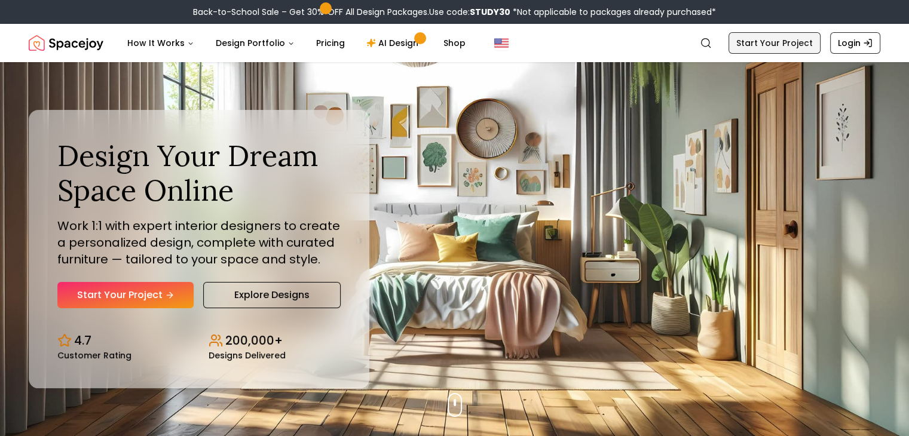
click at [772, 38] on link "Start Your Project" at bounding box center [775, 43] width 92 height 22
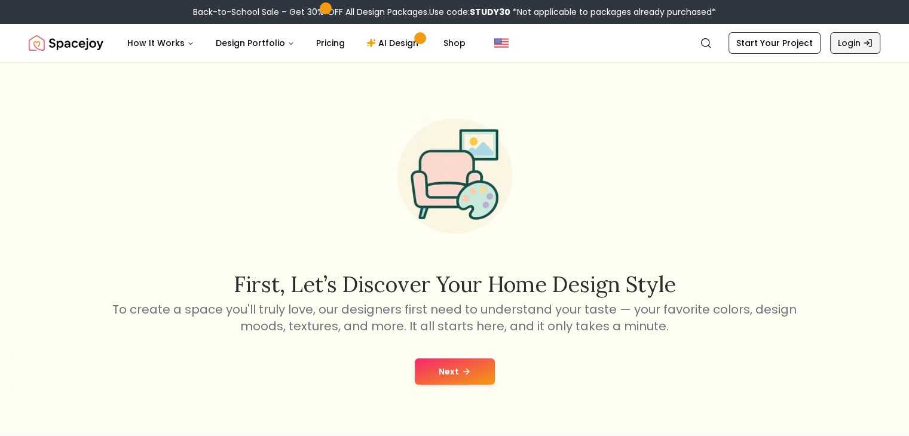
click at [851, 40] on link "Login" at bounding box center [855, 43] width 50 height 22
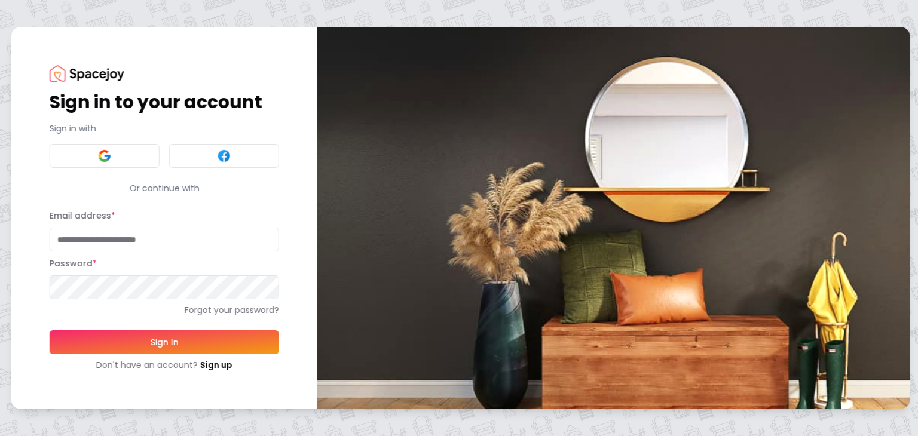
type input "**********"
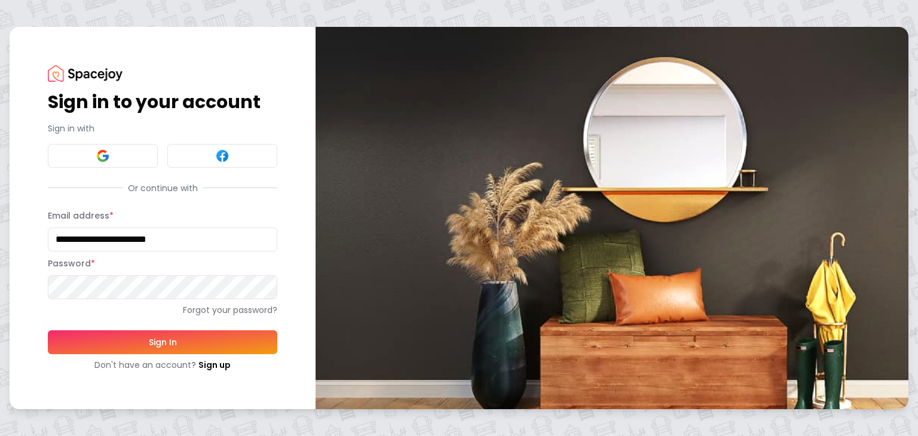
click at [133, 345] on button "Sign In" at bounding box center [163, 343] width 230 height 24
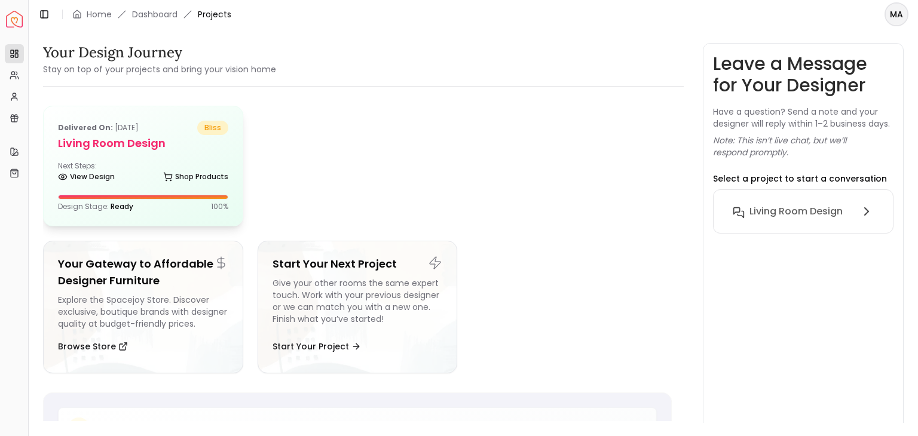
click at [124, 137] on h5 "Living Room Design" at bounding box center [143, 143] width 170 height 17
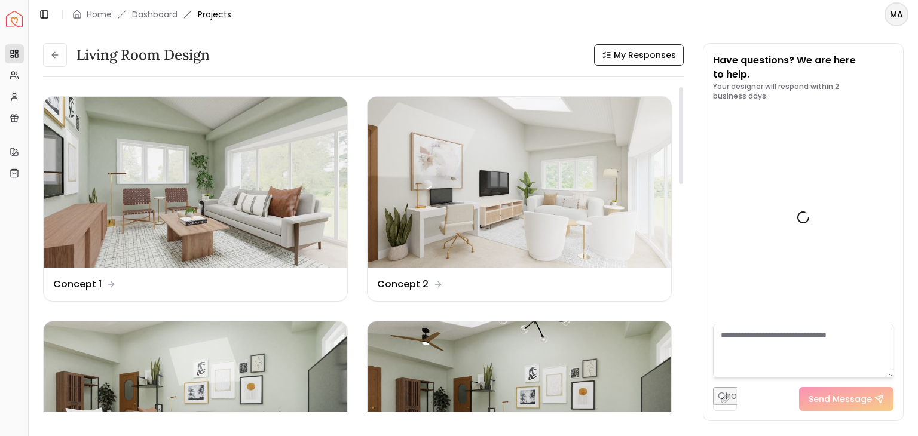
scroll to position [6203, 0]
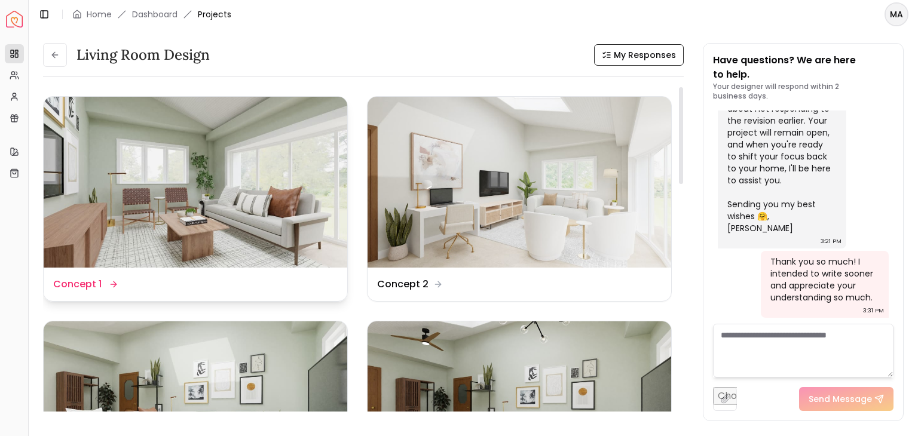
click at [144, 154] on img at bounding box center [196, 182] width 304 height 171
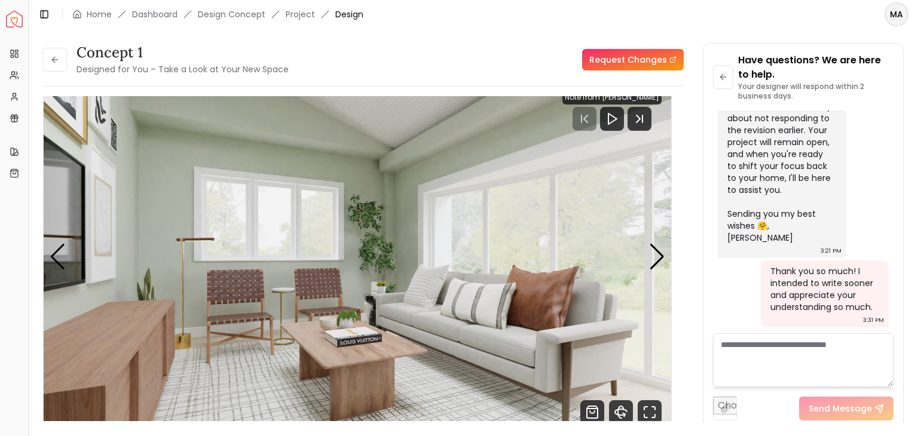
scroll to position [15, 0]
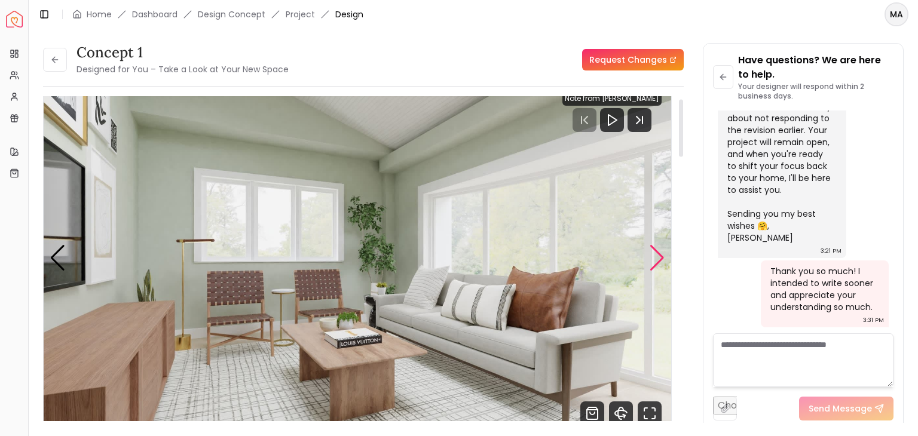
click at [652, 259] on div "Next slide" at bounding box center [657, 258] width 16 height 26
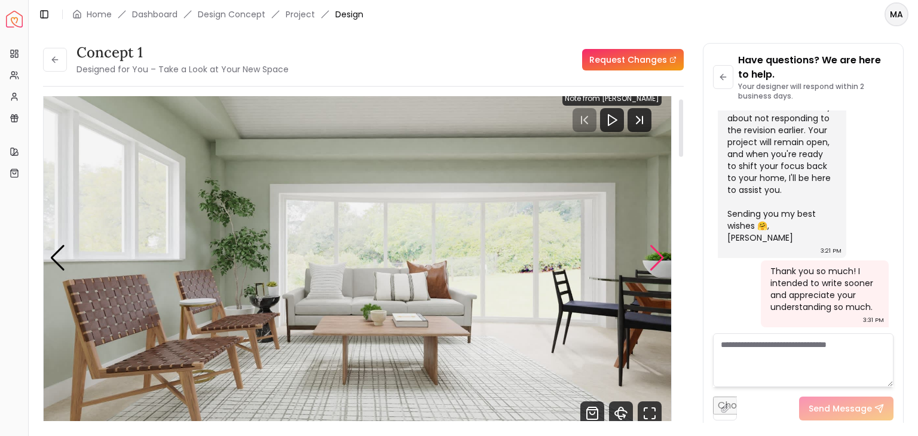
click at [652, 259] on div "Next slide" at bounding box center [657, 258] width 16 height 26
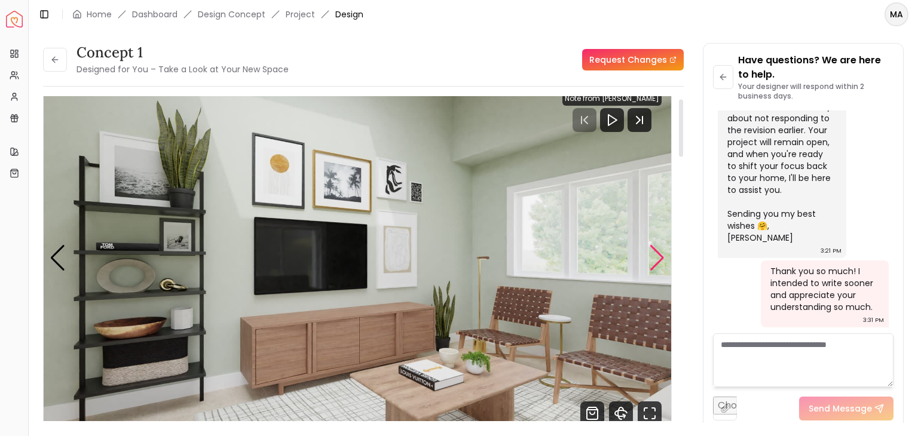
click at [652, 259] on div "Next slide" at bounding box center [657, 258] width 16 height 26
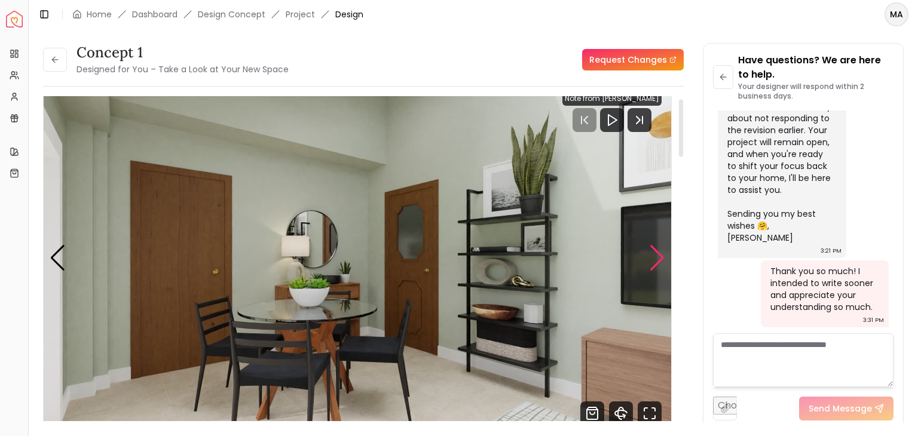
click at [652, 259] on div "Next slide" at bounding box center [657, 258] width 16 height 26
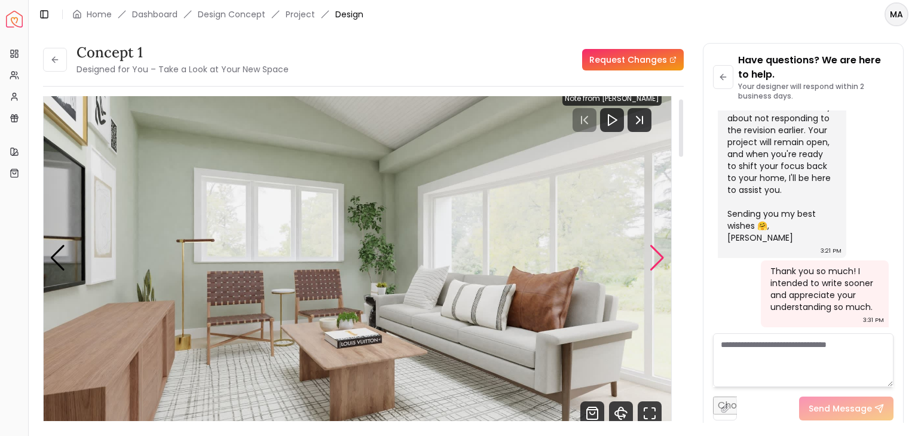
click at [652, 259] on div "Next slide" at bounding box center [657, 258] width 16 height 26
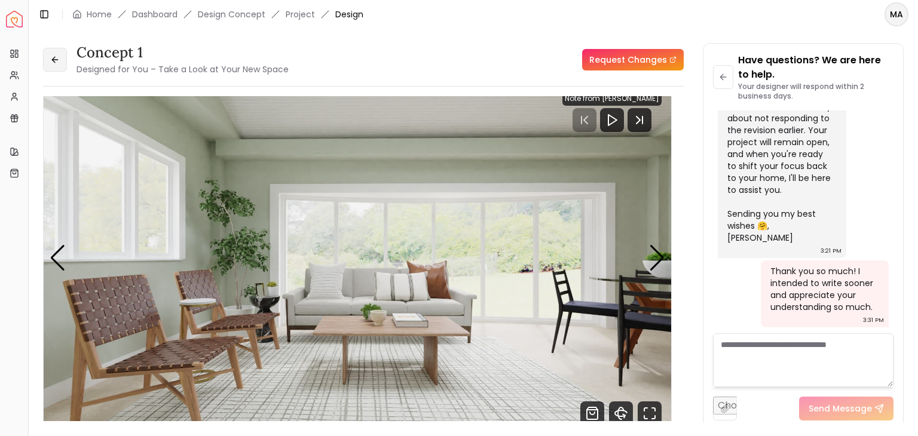
click at [65, 58] on button at bounding box center [55, 60] width 24 height 24
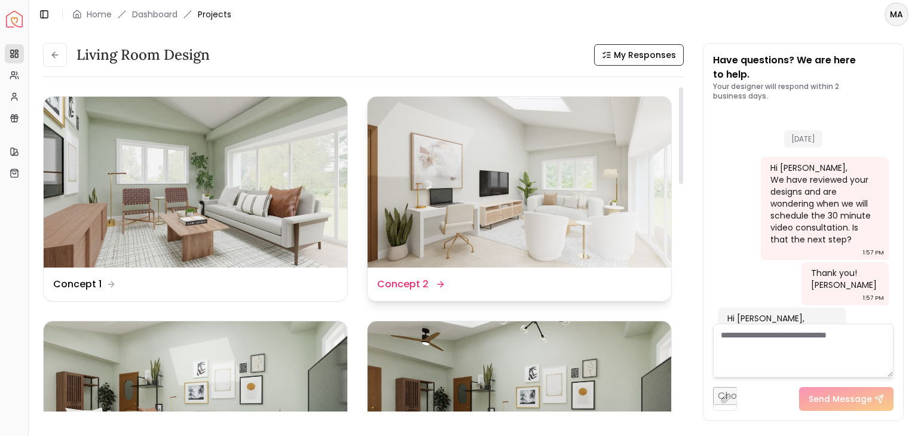
scroll to position [6203, 0]
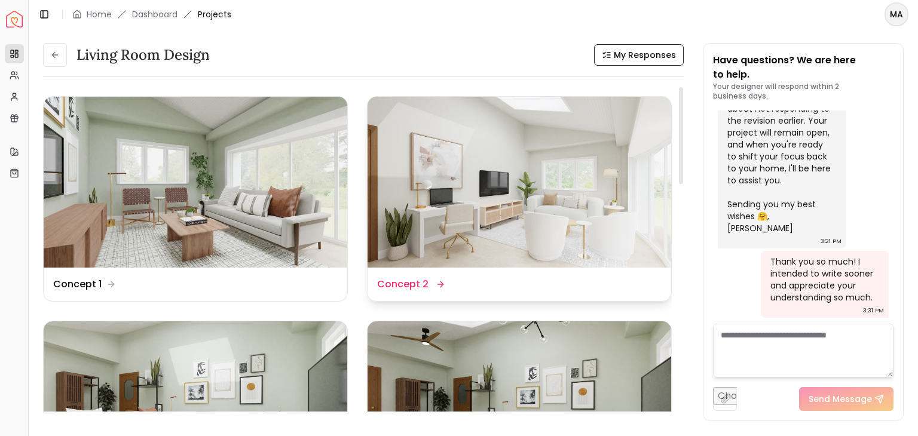
click at [494, 195] on img at bounding box center [520, 182] width 304 height 171
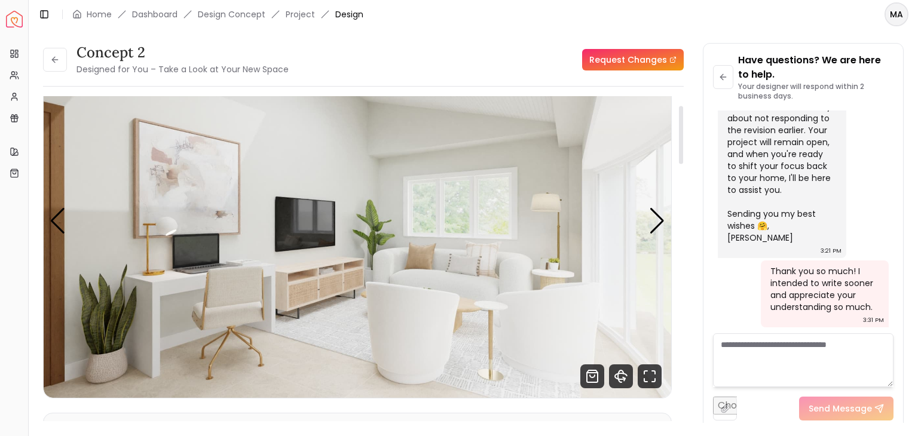
scroll to position [61, 0]
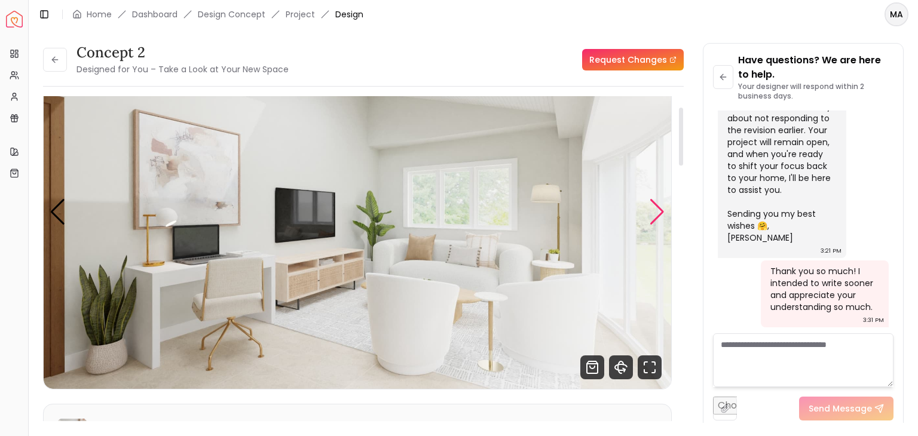
click at [660, 224] on div "Next slide" at bounding box center [657, 212] width 16 height 26
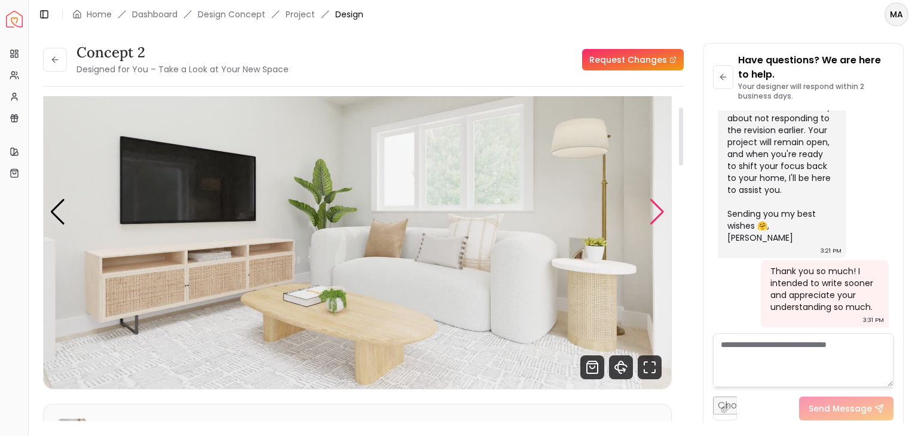
click at [660, 224] on div "Next slide" at bounding box center [657, 212] width 16 height 26
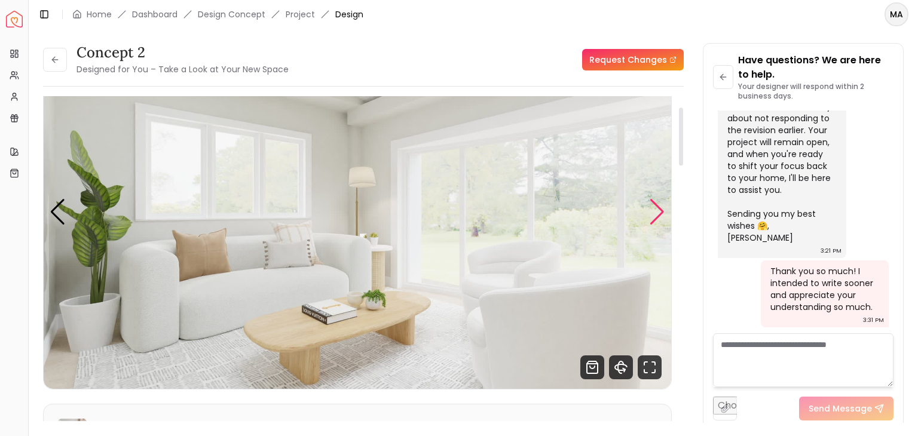
click at [660, 224] on div "Next slide" at bounding box center [657, 212] width 16 height 26
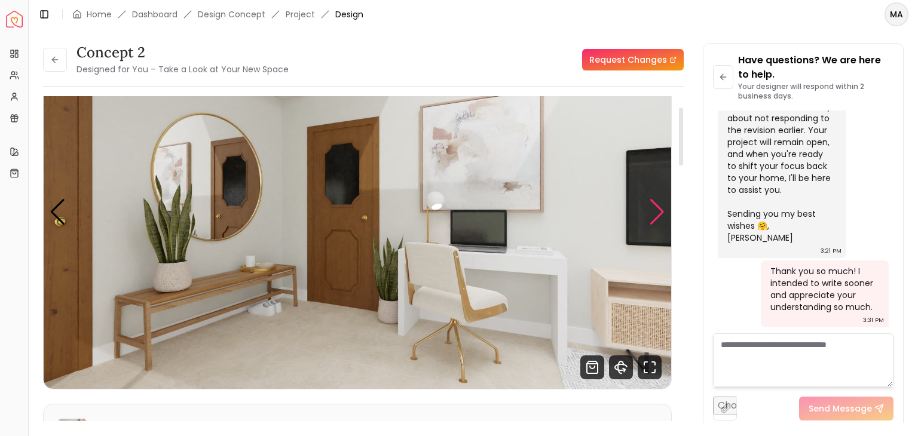
click at [660, 224] on div "Next slide" at bounding box center [657, 212] width 16 height 26
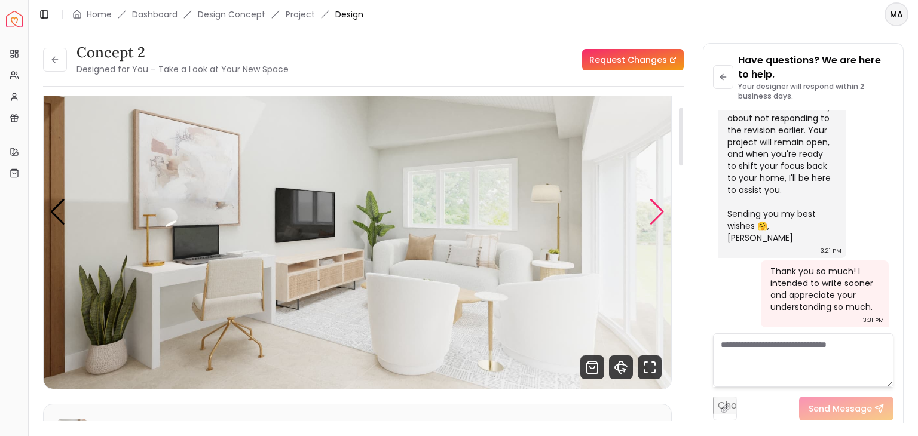
click at [660, 224] on div "Next slide" at bounding box center [657, 212] width 16 height 26
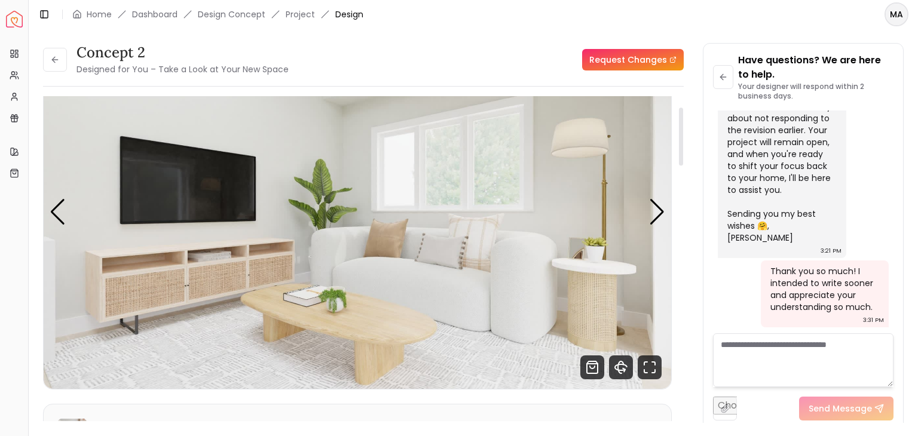
click at [53, 228] on img "2 / 4" at bounding box center [358, 212] width 628 height 353
click at [56, 219] on div "Previous slide" at bounding box center [58, 212] width 16 height 26
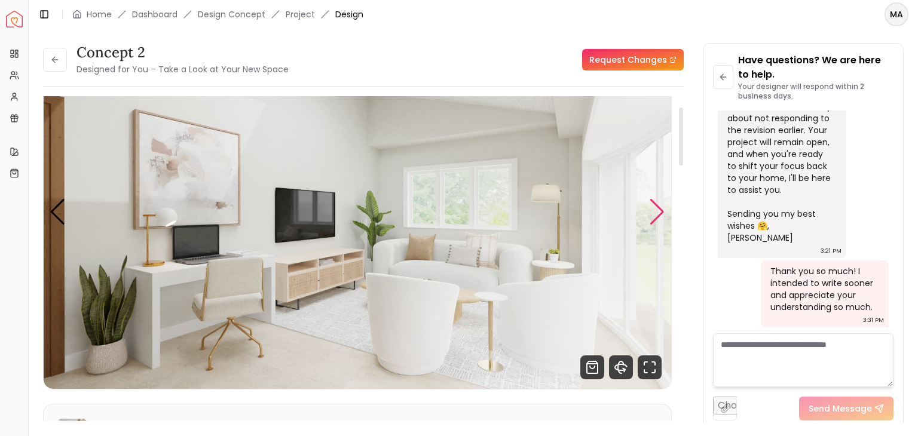
click at [653, 216] on div "Next slide" at bounding box center [657, 212] width 16 height 26
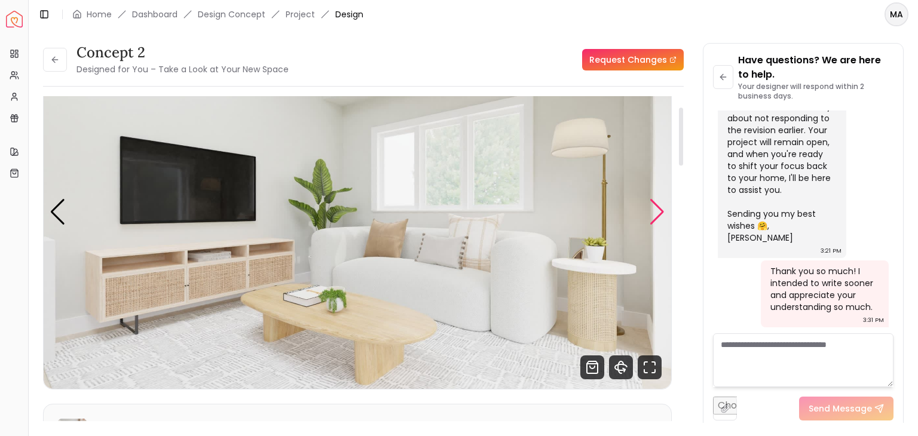
click at [653, 221] on div "Next slide" at bounding box center [657, 212] width 16 height 26
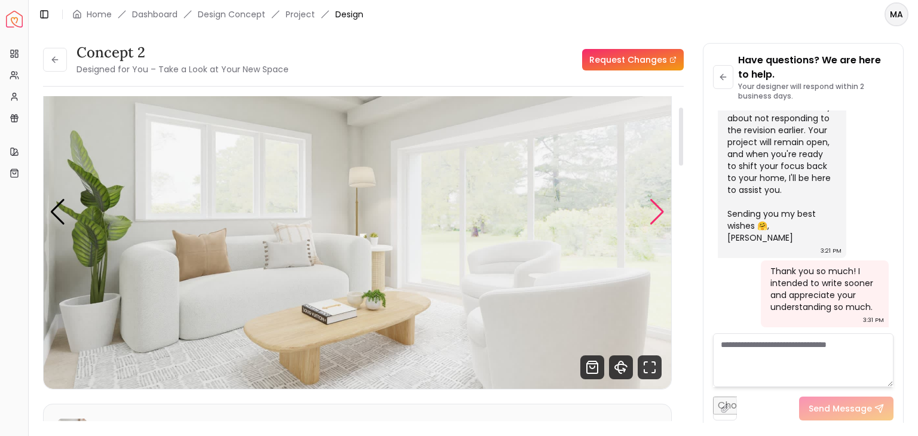
click at [653, 221] on div "Next slide" at bounding box center [657, 212] width 16 height 26
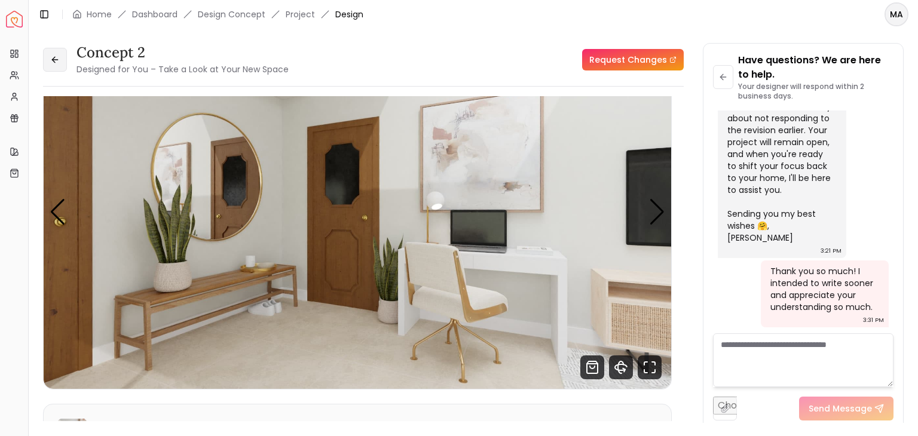
click at [57, 52] on button at bounding box center [55, 60] width 24 height 24
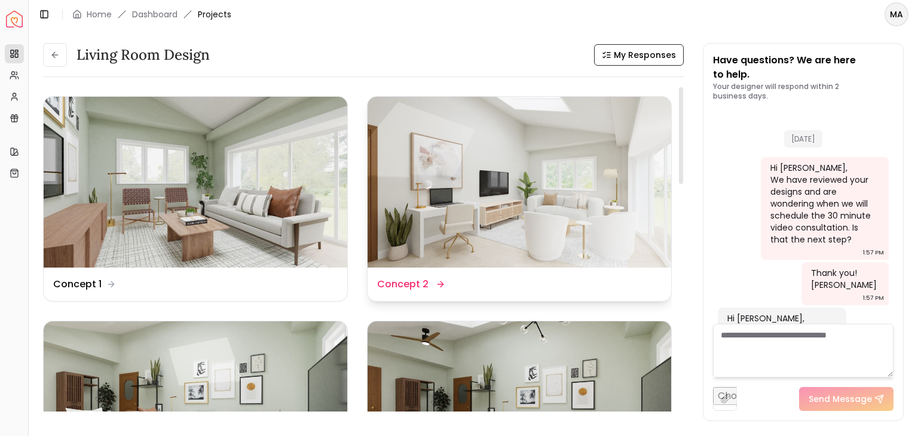
scroll to position [6203, 0]
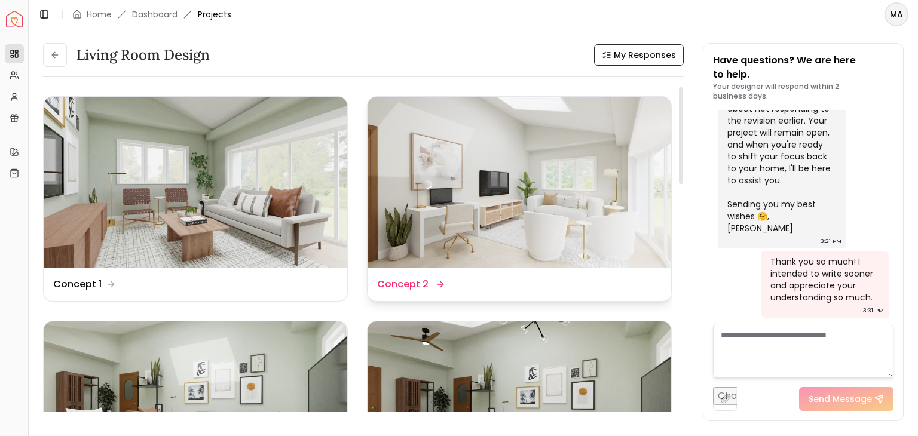
click at [418, 280] on dd "Concept 2" at bounding box center [402, 284] width 51 height 14
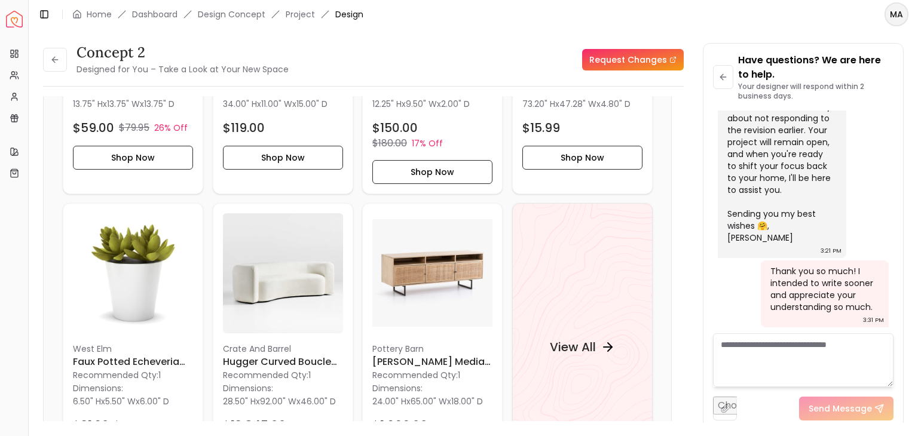
scroll to position [1075, 0]
click at [593, 340] on h4 "View All" at bounding box center [572, 348] width 46 height 17
click at [57, 60] on icon at bounding box center [55, 60] width 10 height 10
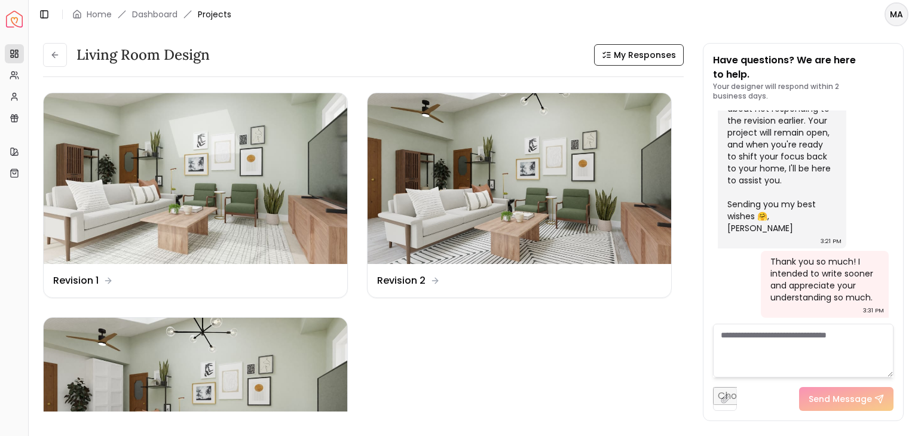
scroll to position [229, 0]
click at [438, 224] on img at bounding box center [520, 178] width 304 height 171
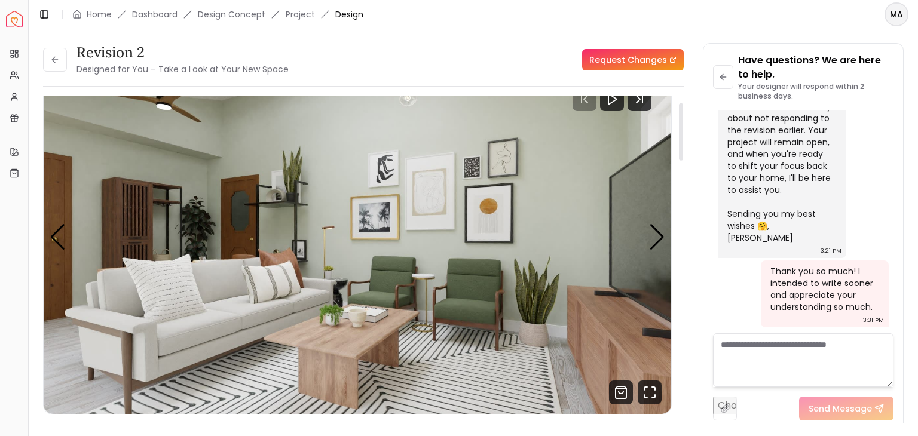
scroll to position [36, 0]
click at [54, 62] on icon at bounding box center [53, 59] width 3 height 5
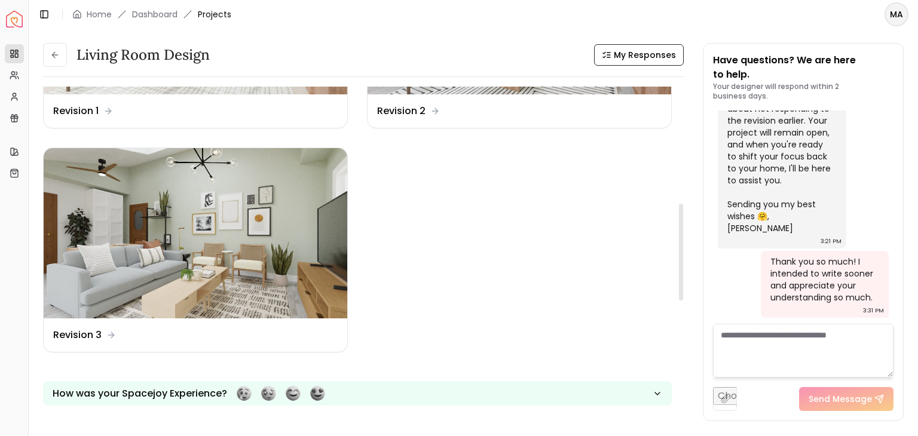
scroll to position [399, 0]
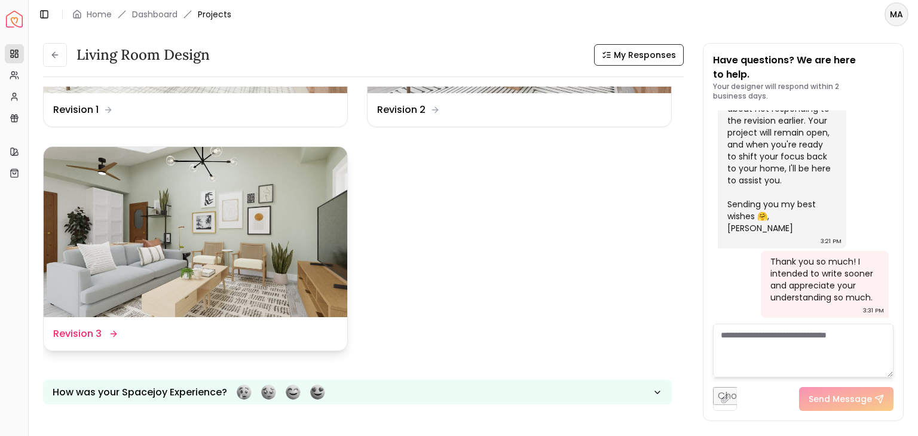
click at [296, 272] on img at bounding box center [196, 232] width 304 height 171
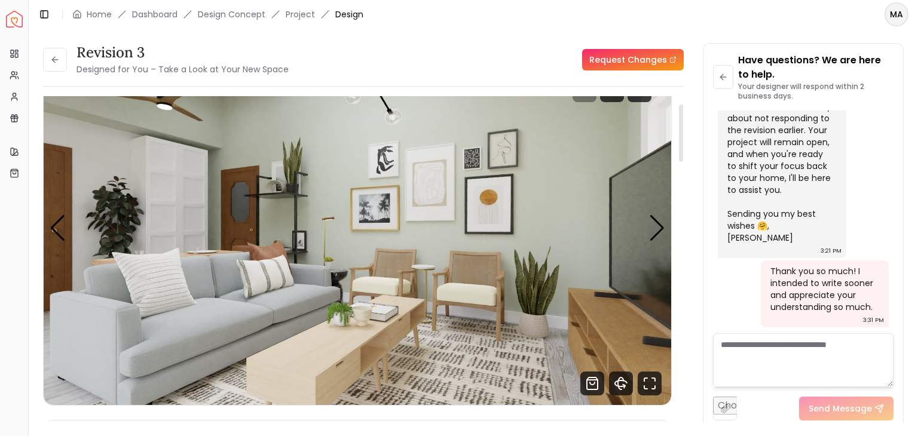
scroll to position [44, 0]
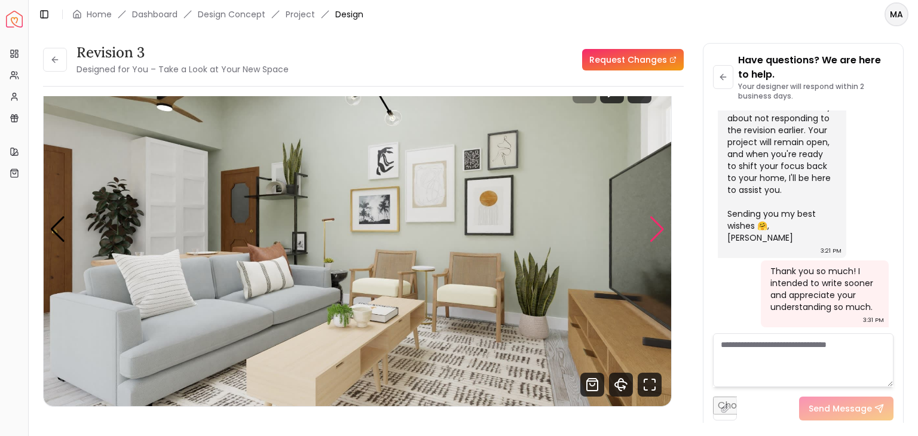
click at [656, 228] on div "Next slide" at bounding box center [657, 229] width 16 height 26
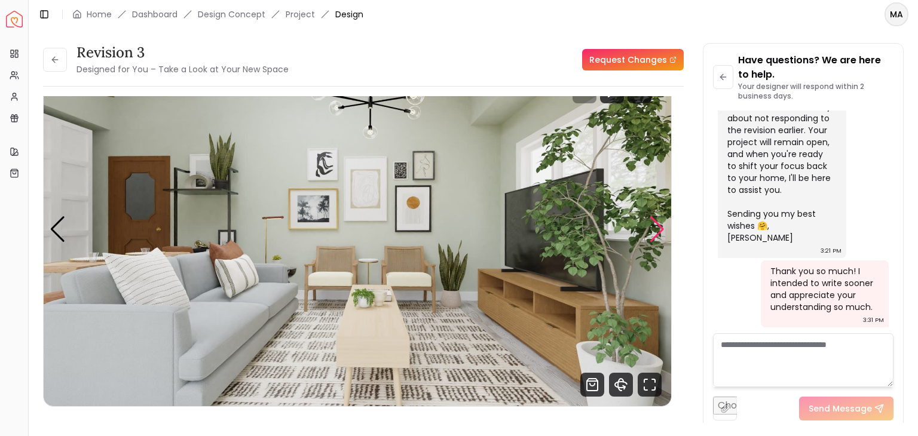
click at [651, 238] on div "Next slide" at bounding box center [657, 229] width 16 height 26
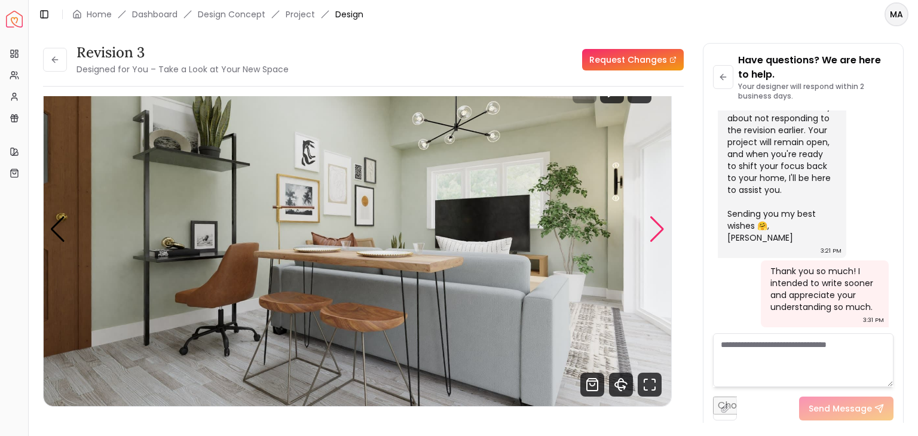
click at [657, 237] on div "Next slide" at bounding box center [657, 229] width 16 height 26
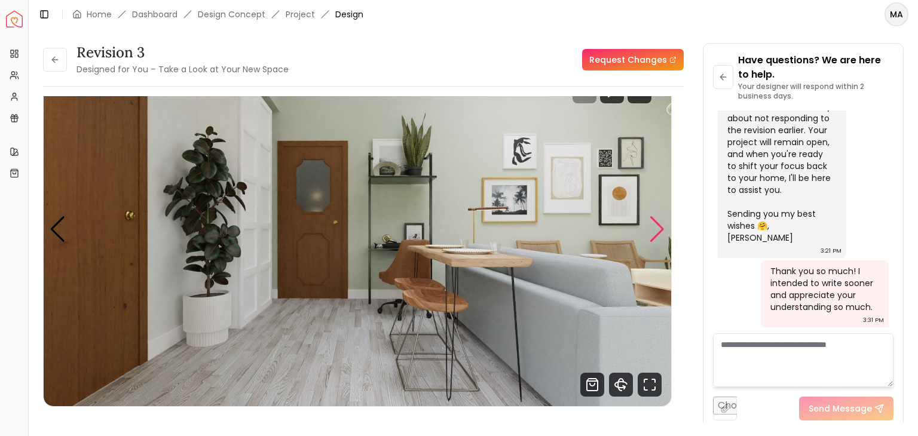
click at [659, 232] on div "Next slide" at bounding box center [657, 229] width 16 height 26
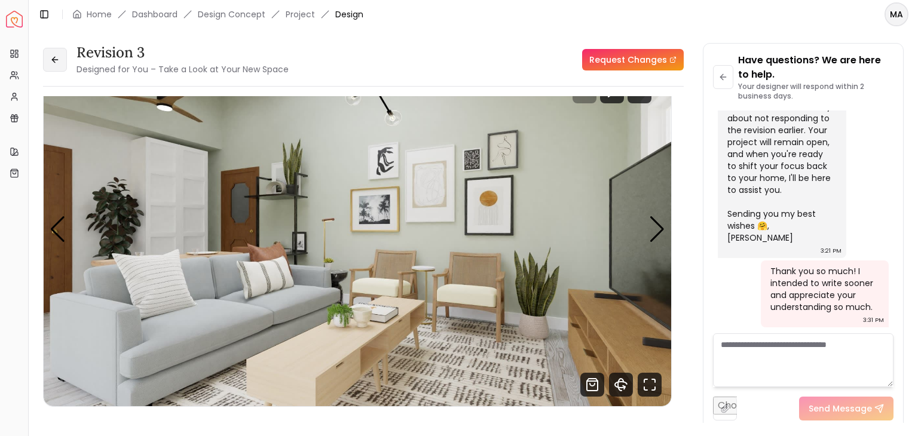
click at [59, 51] on button at bounding box center [55, 60] width 24 height 24
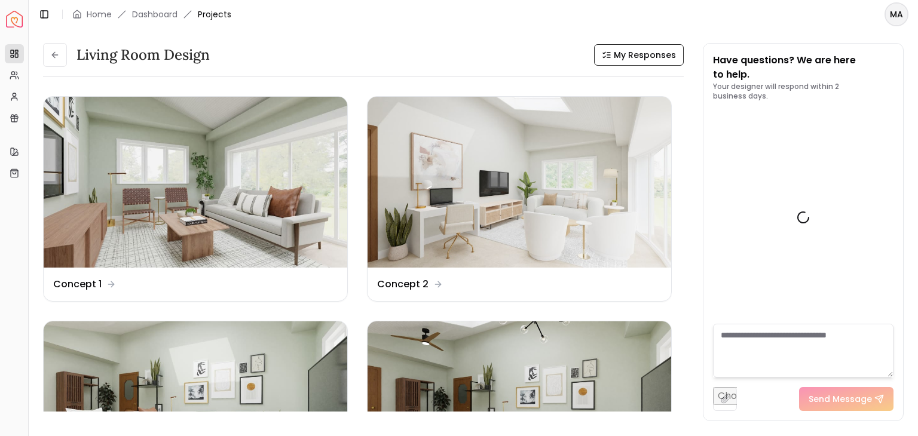
scroll to position [6203, 0]
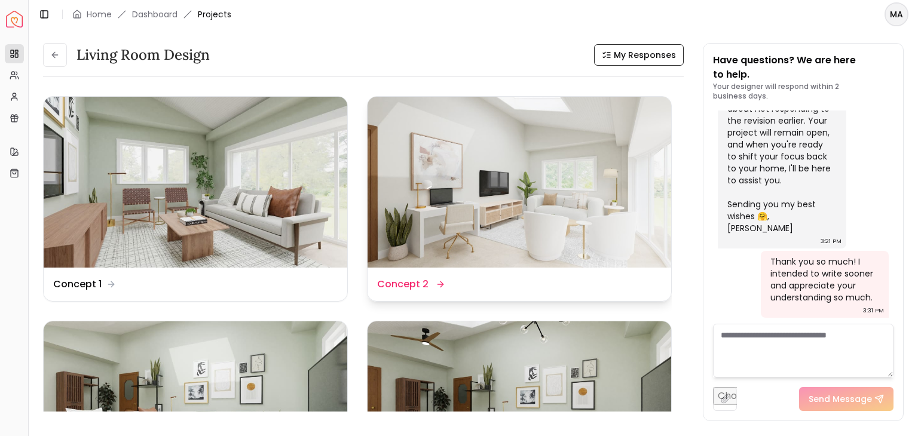
click at [524, 232] on img at bounding box center [520, 182] width 304 height 171
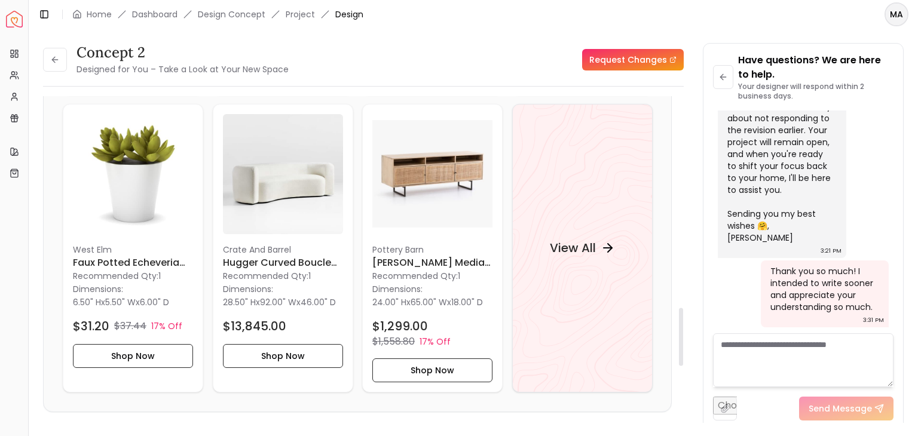
scroll to position [1170, 0]
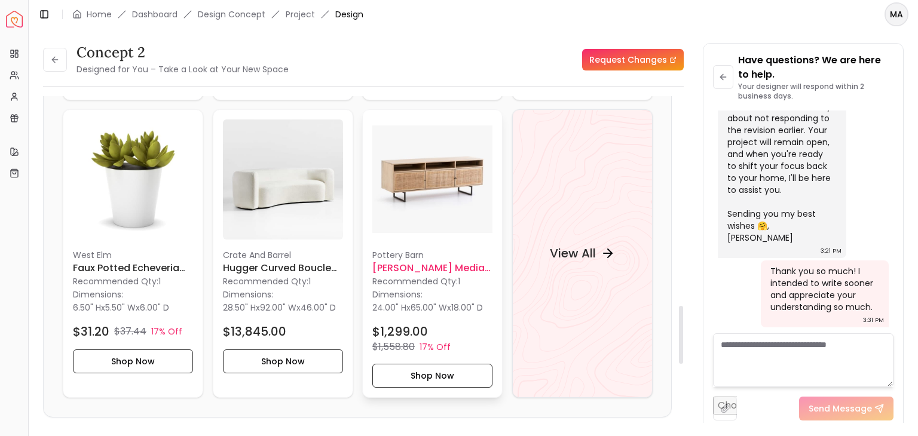
click at [427, 261] on h6 "[PERSON_NAME] Media Console Natural" at bounding box center [432, 268] width 120 height 14
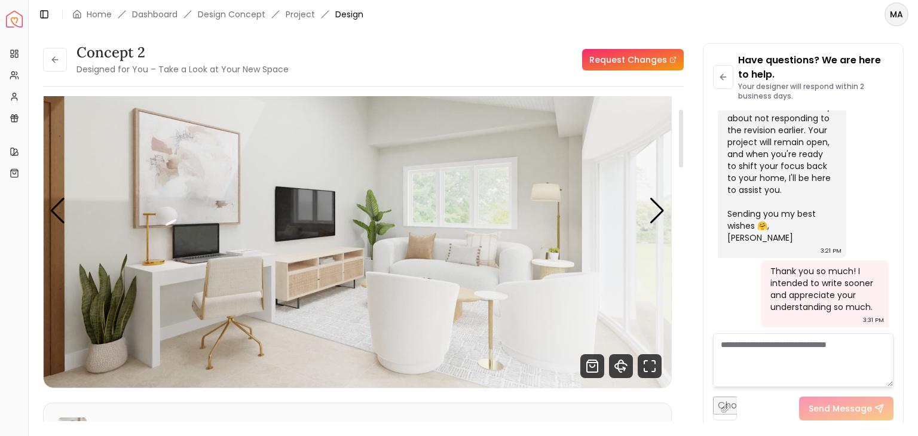
scroll to position [82, 0]
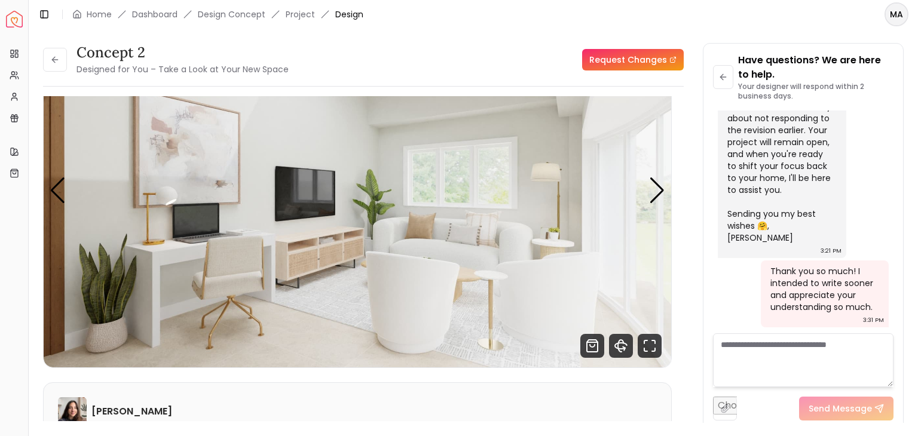
click at [68, 66] on div "Concept 2 Designed for You – Take a Look at Your New Space" at bounding box center [166, 59] width 246 height 33
click at [65, 62] on button at bounding box center [55, 60] width 24 height 24
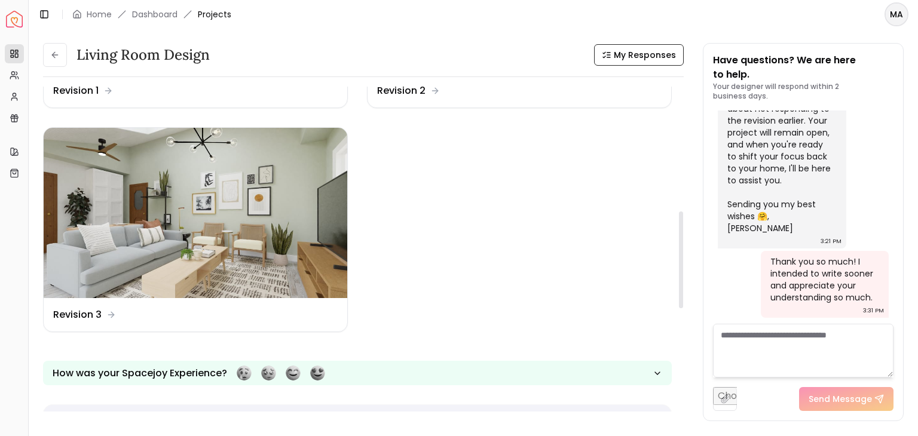
scroll to position [423, 0]
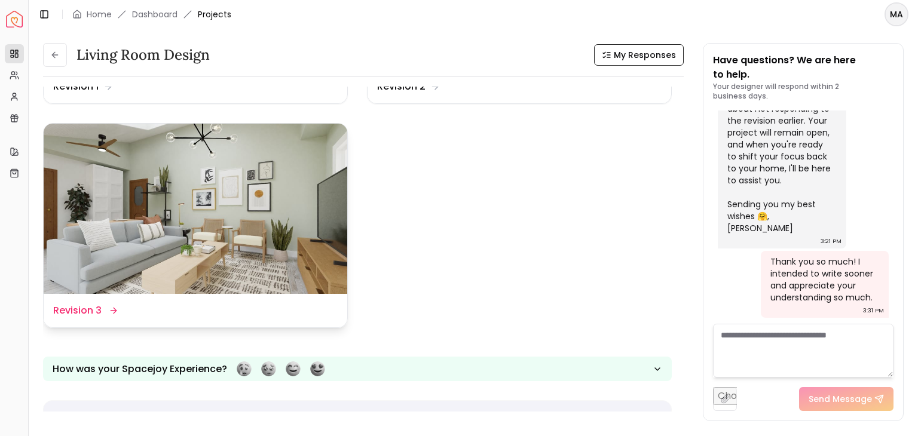
click at [295, 243] on img at bounding box center [196, 209] width 304 height 171
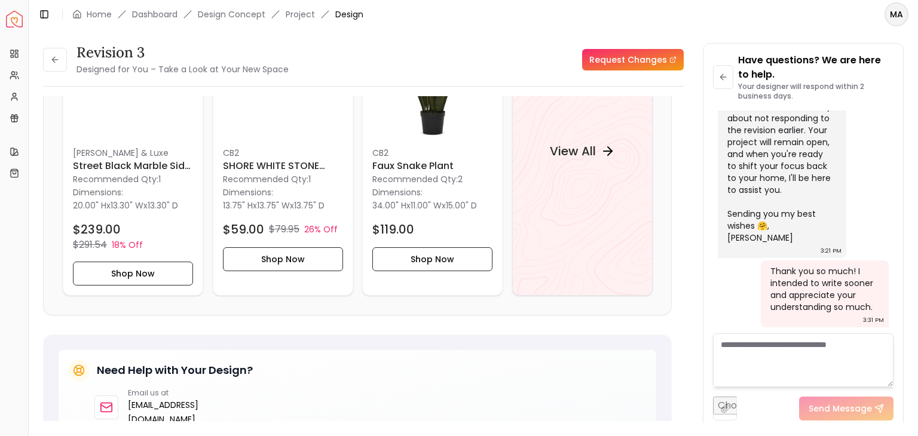
scroll to position [1271, 0]
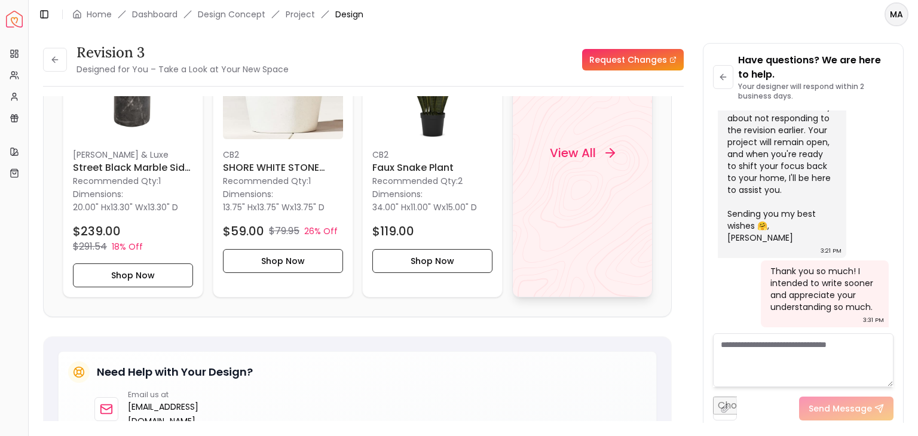
click at [592, 202] on div "View All" at bounding box center [582, 153] width 140 height 289
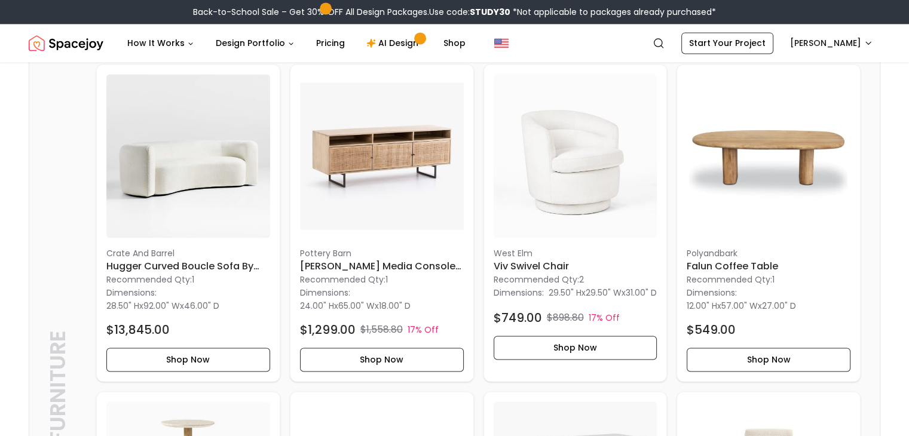
scroll to position [1706, 0]
click at [591, 215] on img at bounding box center [576, 156] width 164 height 164
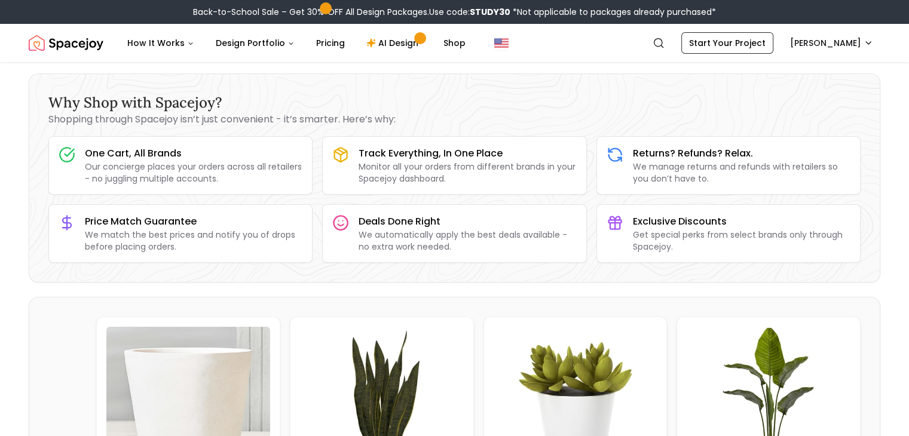
scroll to position [0, 0]
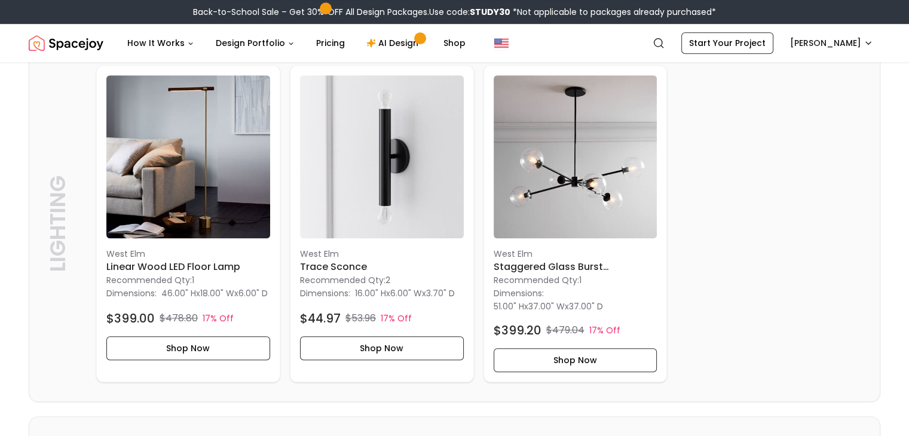
scroll to position [988, 0]
